Goal: Task Accomplishment & Management: Manage account settings

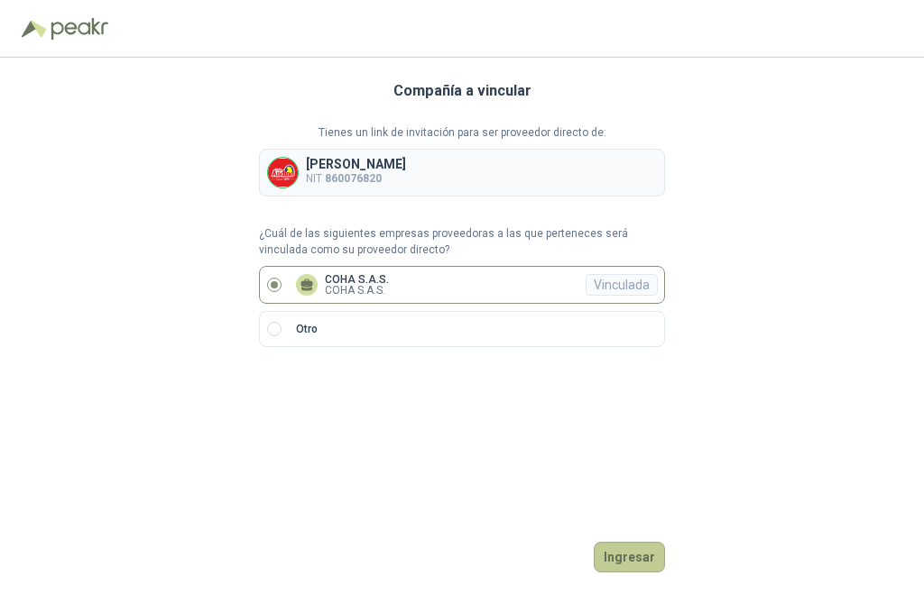
click at [618, 559] on button "Ingresar" at bounding box center [628, 557] width 71 height 31
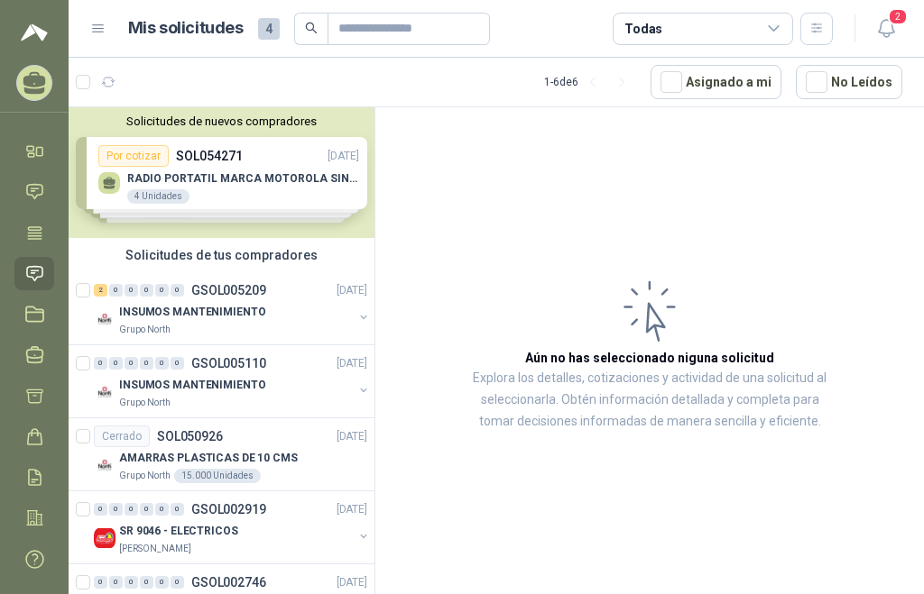
click at [169, 197] on div "Solicitudes de nuevos compradores Por cotizar SOL054271 [DATE] RADIO PORTATIL M…" at bounding box center [222, 172] width 306 height 131
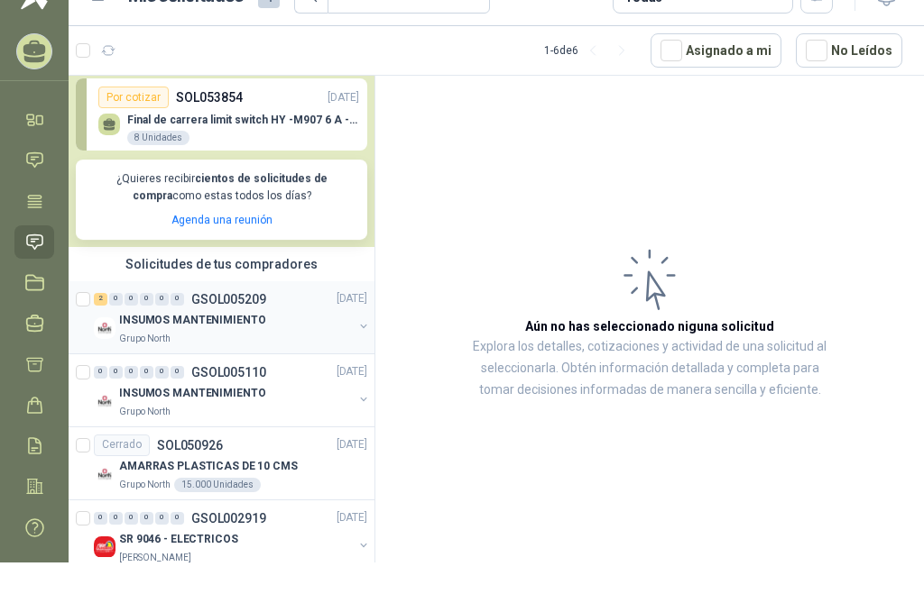
scroll to position [361, 0]
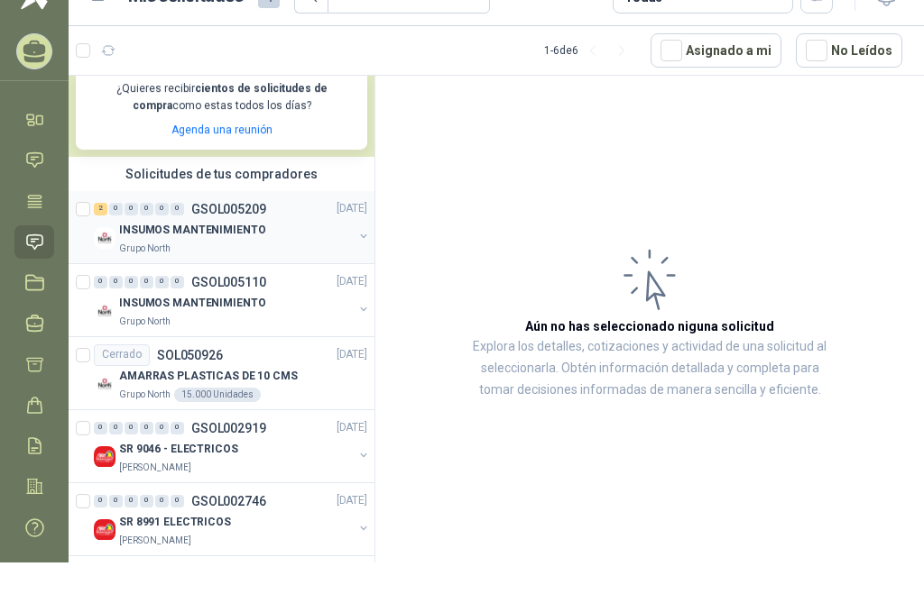
click at [181, 234] on p "INSUMOS MANTENIMIENTO" at bounding box center [192, 230] width 146 height 17
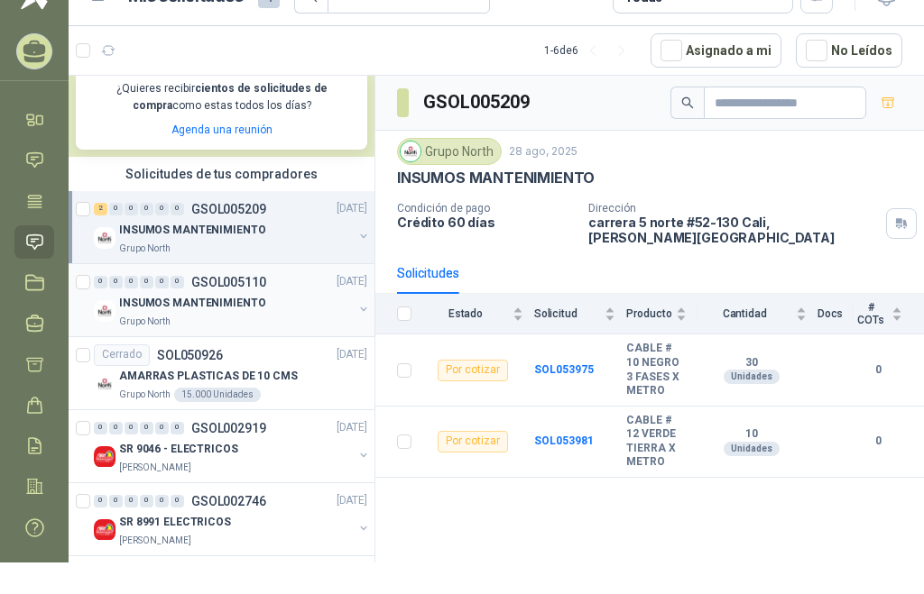
click at [204, 309] on p "INSUMOS MANTENIMIENTO" at bounding box center [192, 303] width 146 height 17
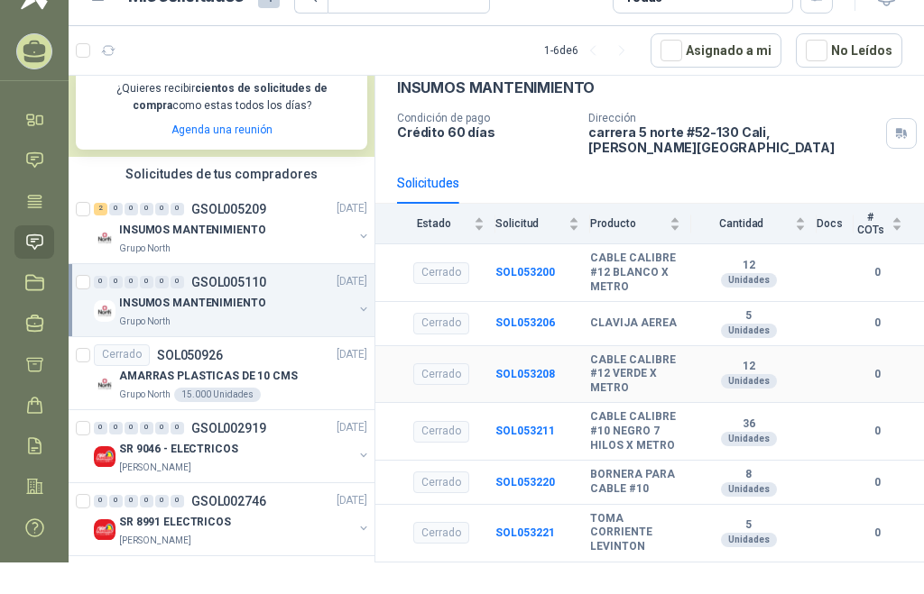
scroll to position [170, 0]
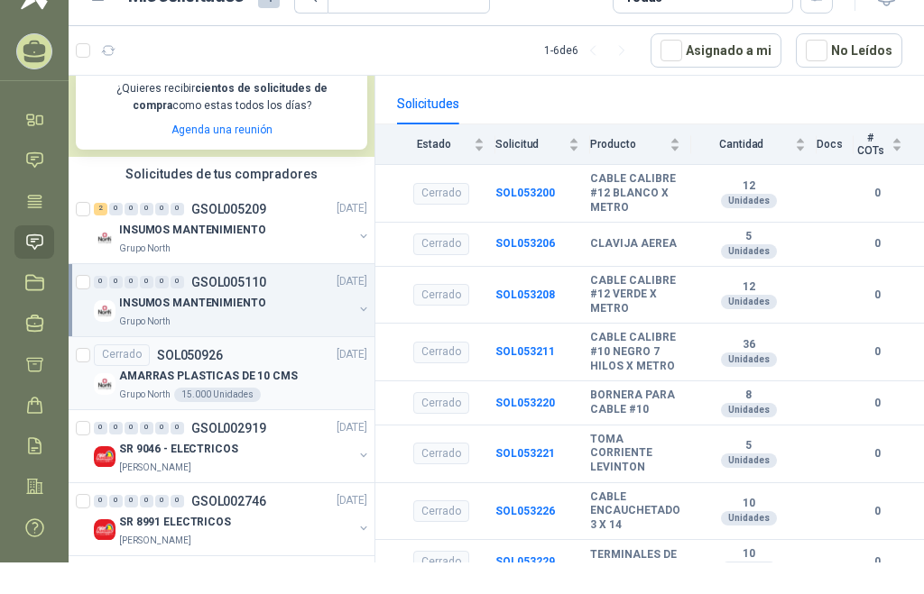
click at [209, 366] on div "AMARRAS PLASTICAS DE 10 CMS" at bounding box center [243, 377] width 248 height 22
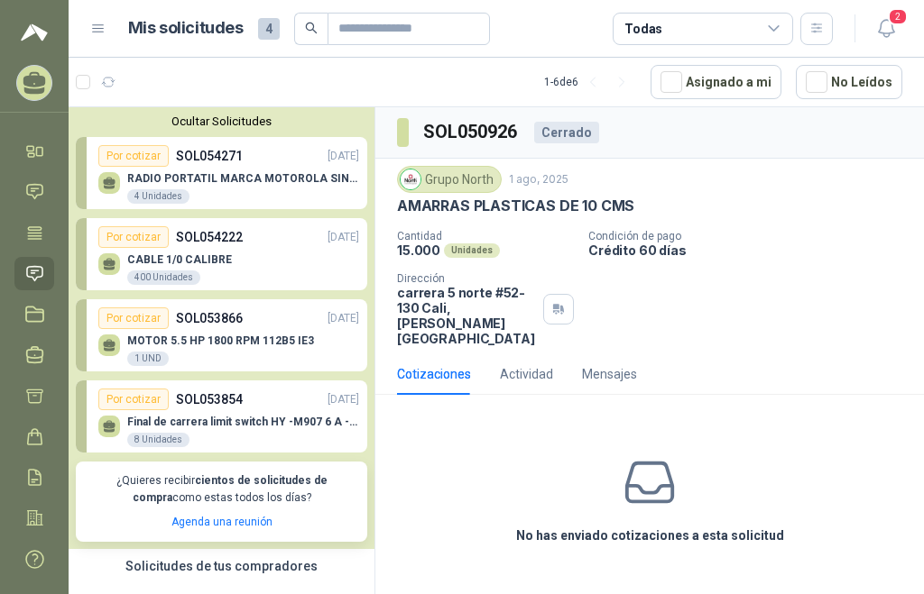
click at [205, 176] on p "RADIO PORTATIL MARCA MOTOROLA SIN PANTALLA CON GPS, INCLUYE: ANTENA, BATERIA, C…" at bounding box center [243, 178] width 232 height 13
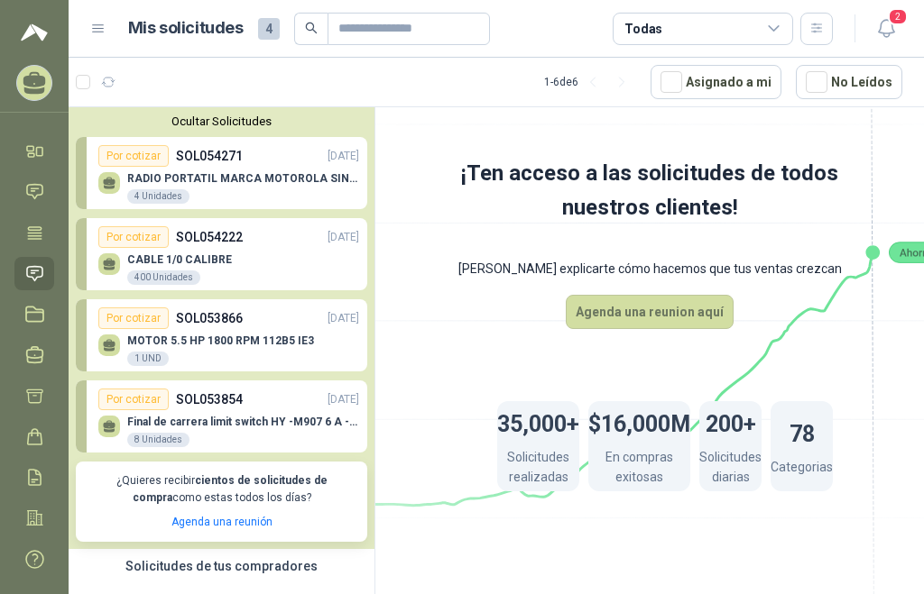
click at [184, 248] on div "CABLE 1/0 CALIBRE 400 Unidades" at bounding box center [228, 267] width 261 height 38
click at [170, 262] on p "CABLE 1/0 CALIBRE" at bounding box center [179, 259] width 105 height 13
click at [173, 274] on div "400 Unidades" at bounding box center [163, 278] width 73 height 14
click at [148, 241] on div "Por cotizar" at bounding box center [133, 237] width 70 height 22
drag, startPoint x: 876, startPoint y: 2, endPoint x: 876, endPoint y: 14, distance: 12.6
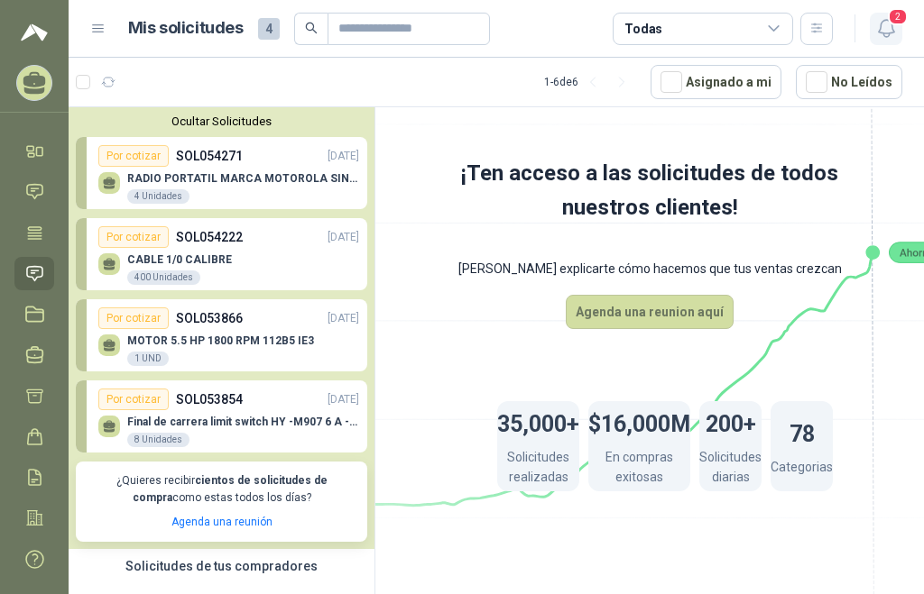
click at [876, 10] on header "Mis solicitudes 4 Todas 2" at bounding box center [496, 29] width 855 height 58
click at [887, 19] on span "2" at bounding box center [897, 16] width 20 height 17
